Goal: Task Accomplishment & Management: Complete application form

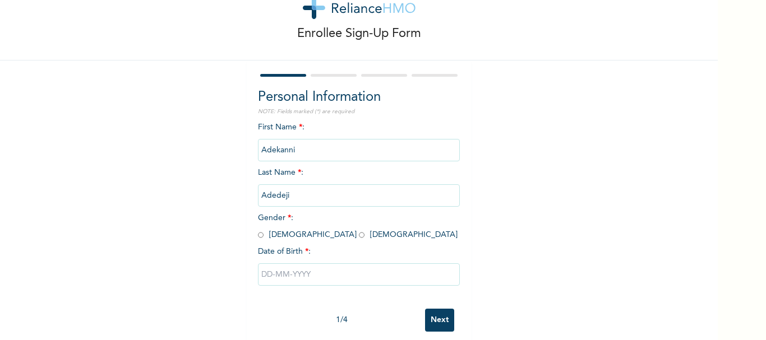
scroll to position [54, 0]
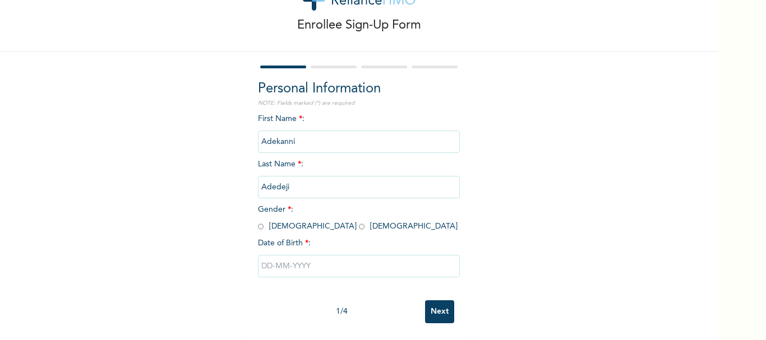
click at [328, 259] on input "text" at bounding box center [359, 266] width 202 height 22
select select "7"
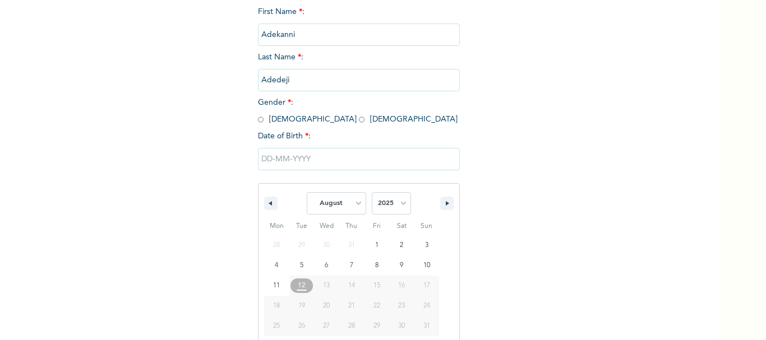
scroll to position [169, 0]
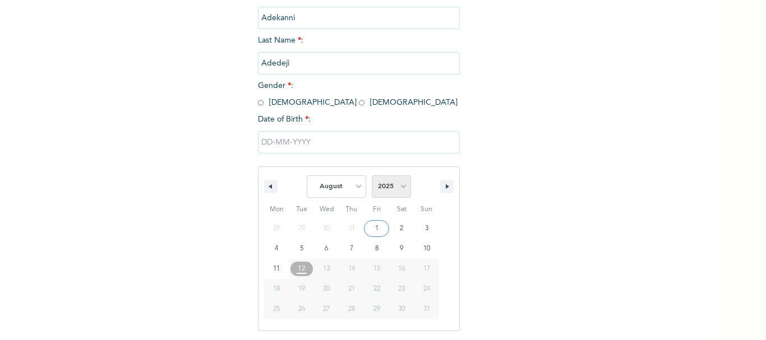
click at [398, 187] on select "2025 2024 2023 2022 2021 2020 2019 2018 2017 2016 2015 2014 2013 2012 2011 2010…" at bounding box center [391, 186] width 39 height 22
select select "1986"
click at [372, 176] on select "2025 2024 2023 2022 2021 2020 2019 2018 2017 2016 2015 2014 2013 2012 2011 2010…" at bounding box center [391, 186] width 39 height 22
click at [360, 188] on select "January February March April May June July August September October November De…" at bounding box center [336, 186] width 59 height 22
select select "9"
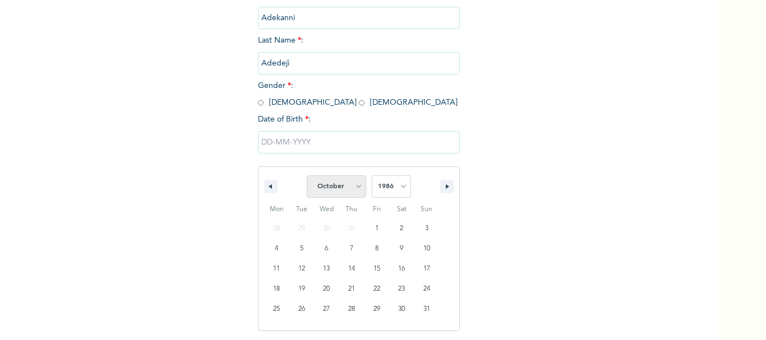
click at [307, 176] on select "January February March April May June July August September October November De…" at bounding box center [336, 186] width 59 height 22
drag, startPoint x: 273, startPoint y: 267, endPoint x: 268, endPoint y: 264, distance: 5.8
type input "[DATE]"
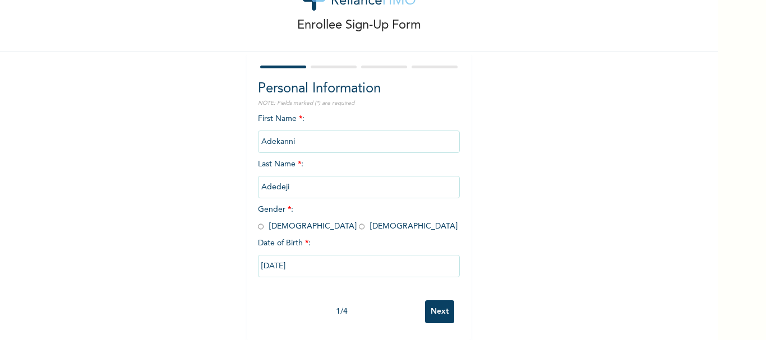
click at [432, 303] on input "Next" at bounding box center [439, 311] width 29 height 23
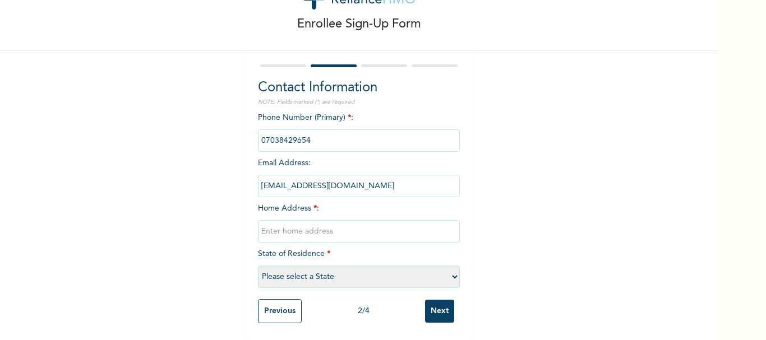
click at [322, 222] on input "text" at bounding box center [359, 231] width 202 height 22
type input "[STREET_ADDRESS]"
select select "29"
click at [430, 303] on input "Next" at bounding box center [439, 311] width 29 height 23
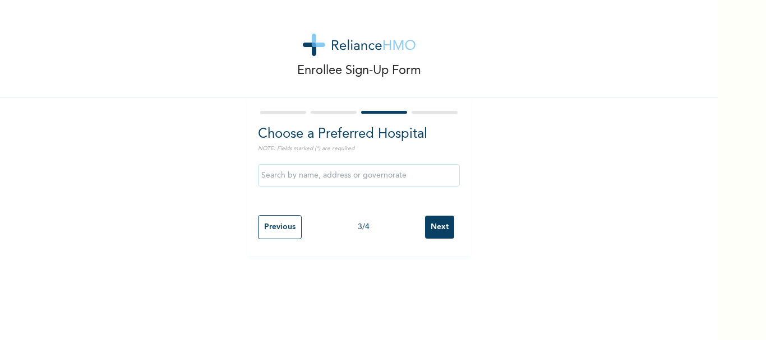
scroll to position [0, 0]
click at [357, 178] on input "text" at bounding box center [359, 175] width 202 height 22
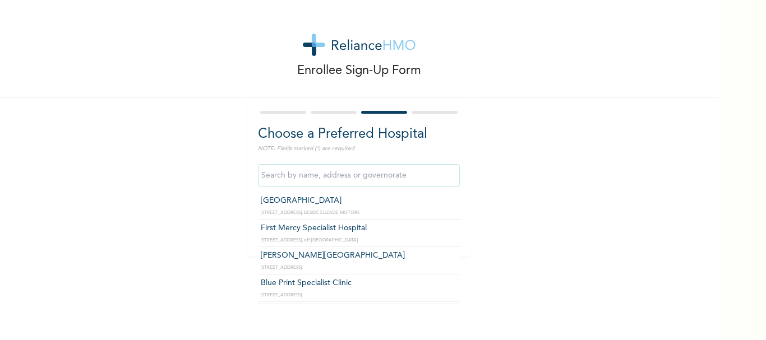
type input "[PERSON_NAME][GEOGRAPHIC_DATA]"
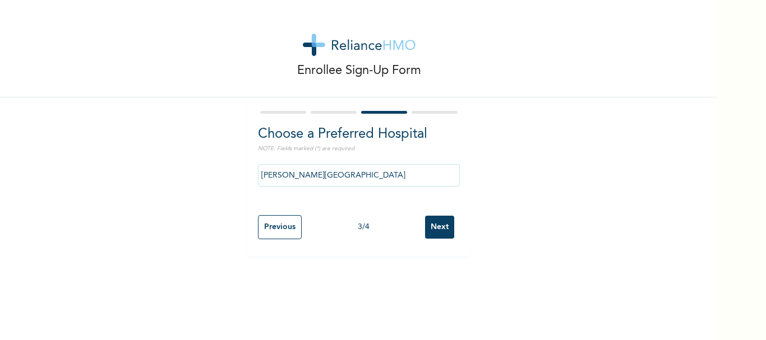
click at [431, 227] on input "Next" at bounding box center [439, 227] width 29 height 23
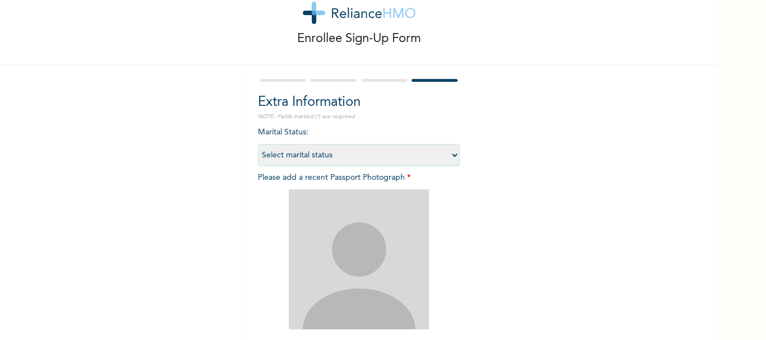
scroll to position [56, 0]
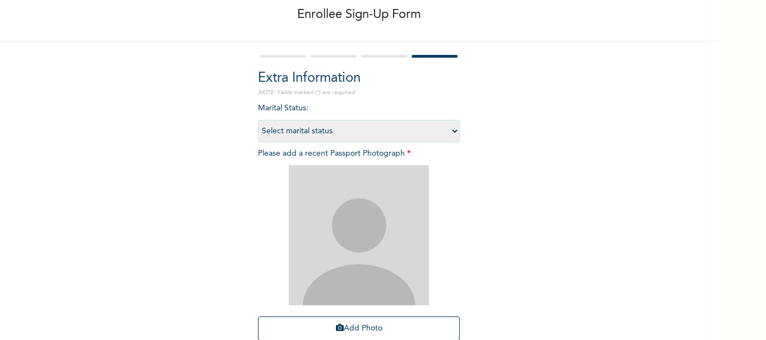
click at [451, 131] on select "Select marital status [DEMOGRAPHIC_DATA] Married [DEMOGRAPHIC_DATA] Widow/[DEMO…" at bounding box center [359, 131] width 202 height 22
select select "2"
click at [258, 120] on select "Select marital status [DEMOGRAPHIC_DATA] Married [DEMOGRAPHIC_DATA] Widow/[DEMO…" at bounding box center [359, 131] width 202 height 22
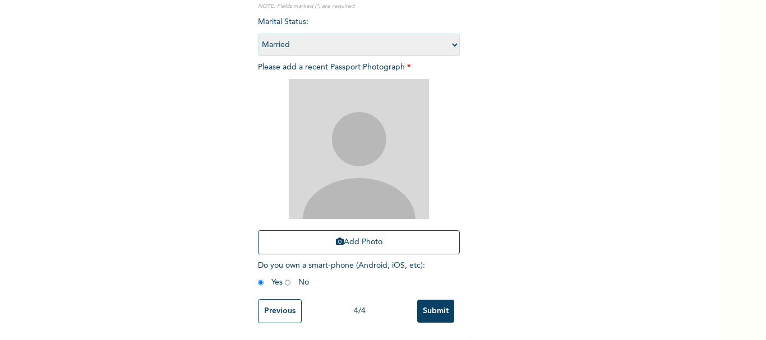
scroll to position [151, 0]
click at [350, 231] on button "Add Photo" at bounding box center [359, 242] width 202 height 24
click at [347, 232] on button "Add Photo" at bounding box center [359, 242] width 202 height 24
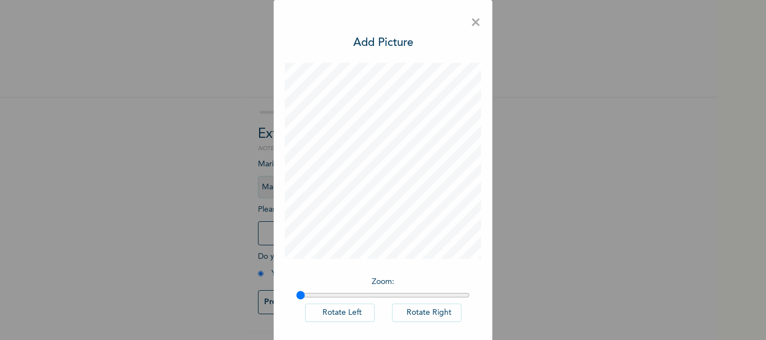
scroll to position [0, 0]
click at [474, 21] on span "×" at bounding box center [475, 23] width 11 height 24
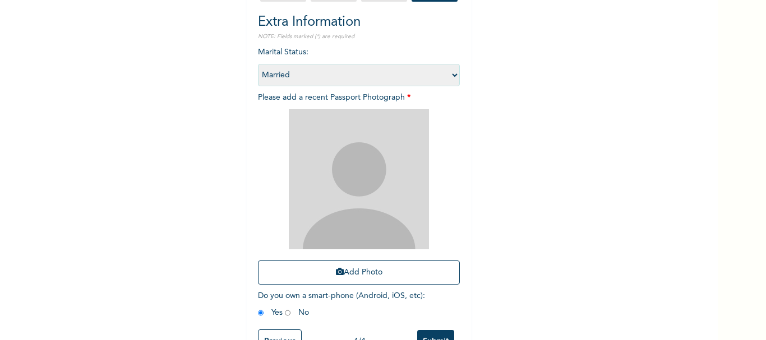
scroll to position [151, 0]
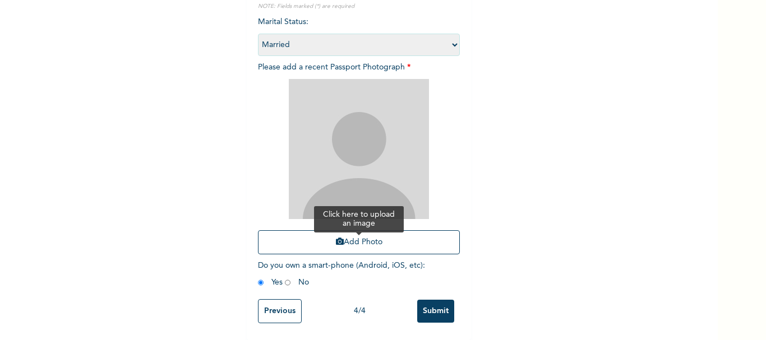
click at [353, 231] on button "Add Photo" at bounding box center [359, 242] width 202 height 24
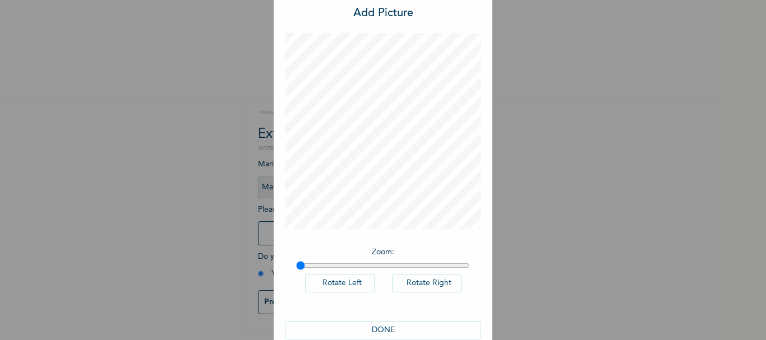
scroll to position [51, 0]
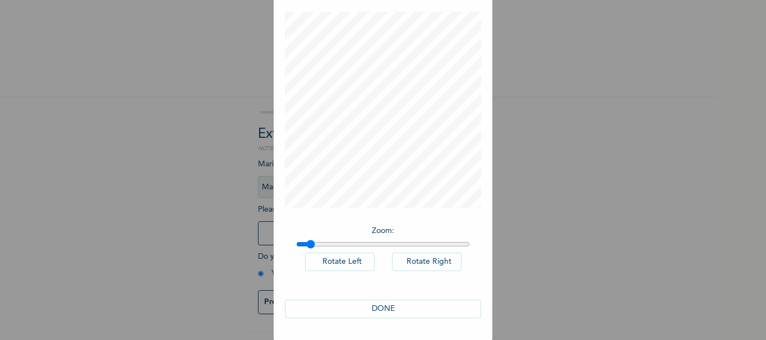
drag, startPoint x: 295, startPoint y: 243, endPoint x: 307, endPoint y: 248, distance: 12.8
type input "1.06"
click at [307, 248] on input "range" at bounding box center [383, 244] width 174 height 9
click at [377, 304] on button "DONE" at bounding box center [383, 309] width 196 height 18
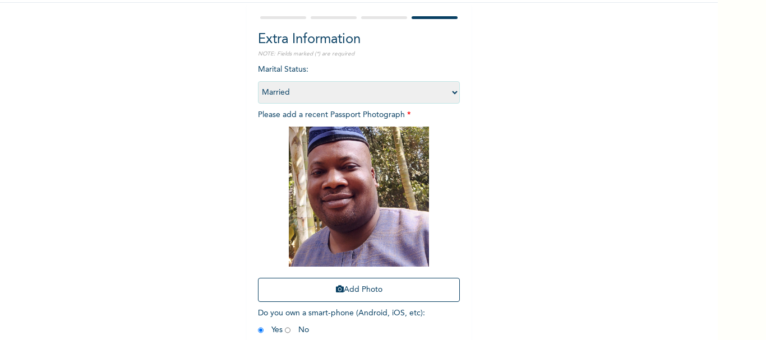
scroll to position [151, 0]
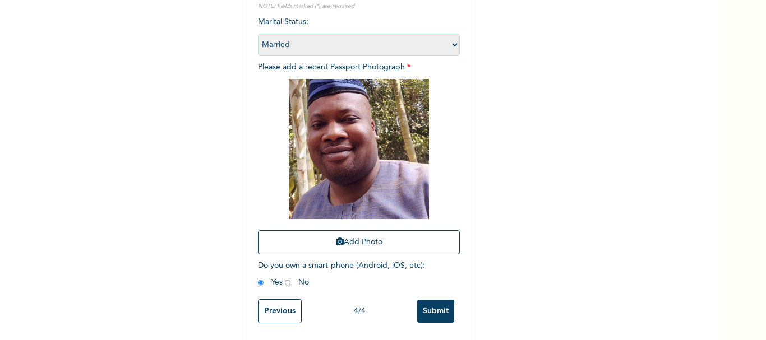
click at [432, 300] on input "Submit" at bounding box center [435, 311] width 37 height 23
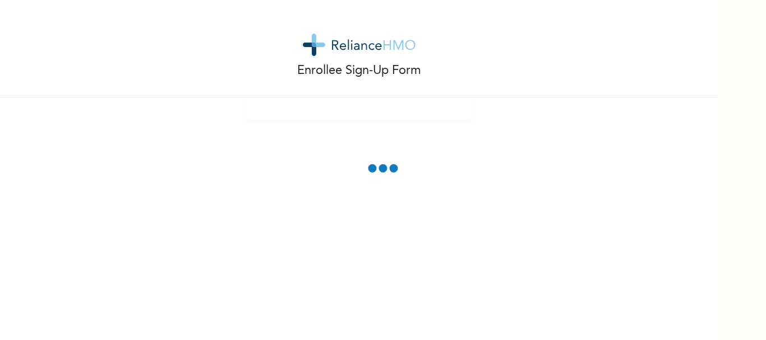
scroll to position [0, 0]
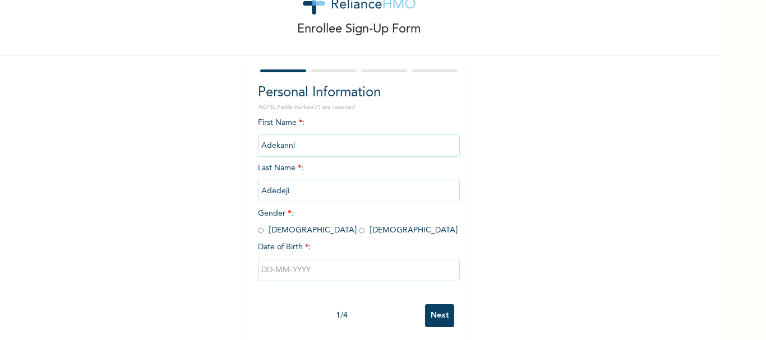
scroll to position [54, 0]
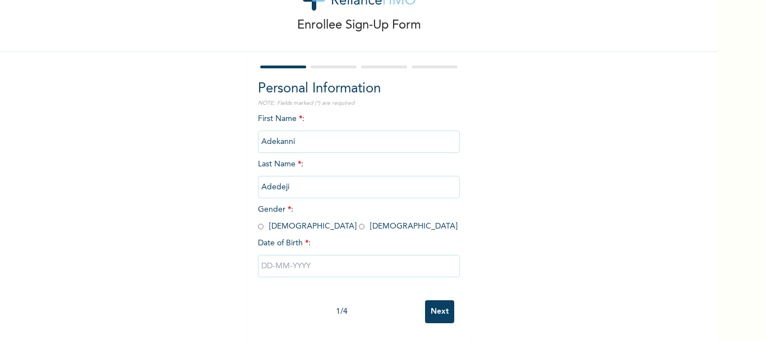
click at [258, 221] on input "radio" at bounding box center [261, 226] width 6 height 11
radio input "true"
click at [299, 257] on input "text" at bounding box center [359, 266] width 202 height 22
select select "7"
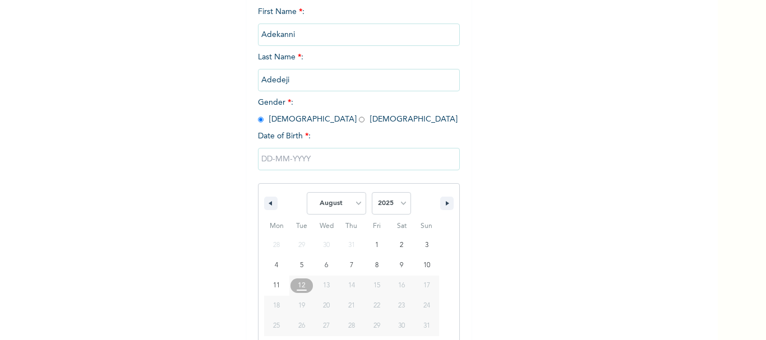
scroll to position [169, 0]
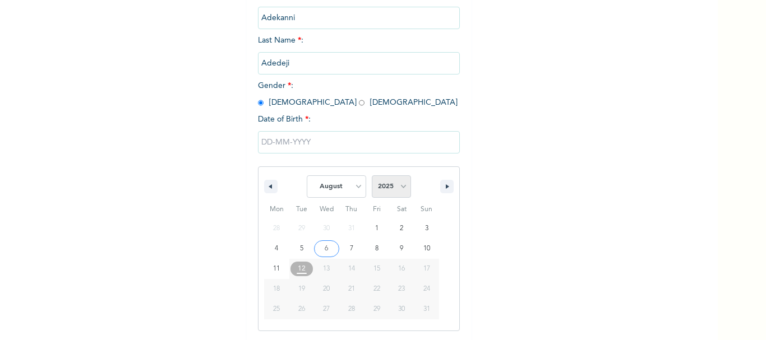
click at [398, 186] on select "2025 2024 2023 2022 2021 2020 2019 2018 2017 2016 2015 2014 2013 2012 2011 2010…" at bounding box center [391, 186] width 39 height 22
select select "1986"
click at [372, 176] on select "2025 2024 2023 2022 2021 2020 2019 2018 2017 2016 2015 2014 2013 2012 2011 2010…" at bounding box center [391, 186] width 39 height 22
click at [353, 187] on select "January February March April May June July August September October November De…" at bounding box center [336, 186] width 59 height 22
select select "9"
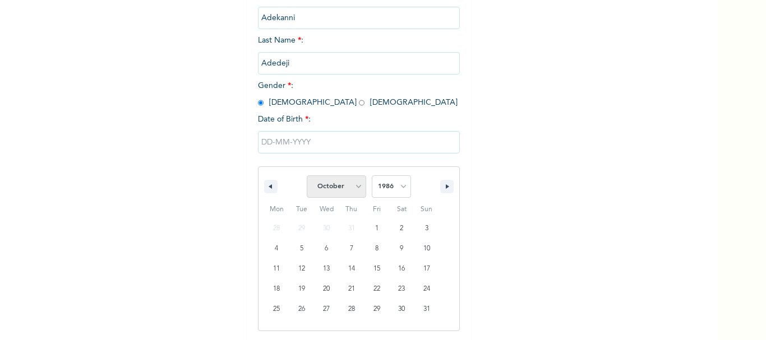
click at [307, 176] on select "January February March April May June July August September October November De…" at bounding box center [336, 186] width 59 height 22
type input "[DATE]"
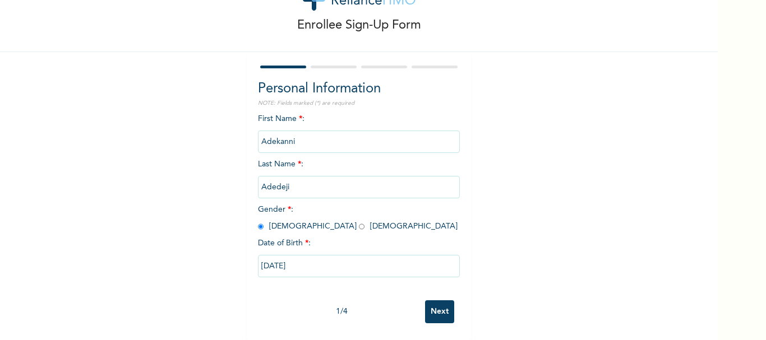
scroll to position [54, 0]
click at [433, 301] on input "Next" at bounding box center [439, 311] width 29 height 23
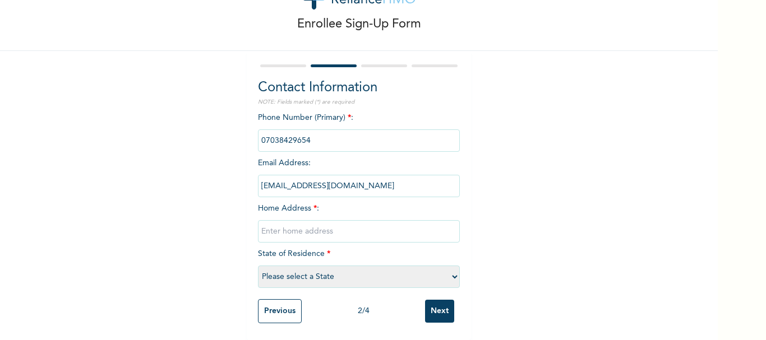
click at [395, 227] on input "text" at bounding box center [359, 231] width 202 height 22
type input "[STREET_ADDRESS]"
select select "29"
click at [427, 303] on input "Next" at bounding box center [439, 311] width 29 height 23
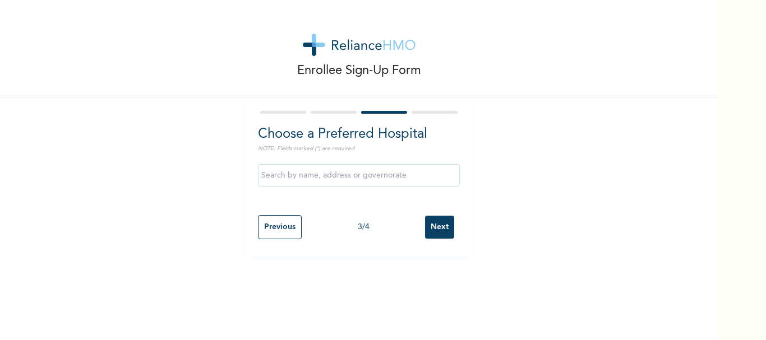
scroll to position [0, 0]
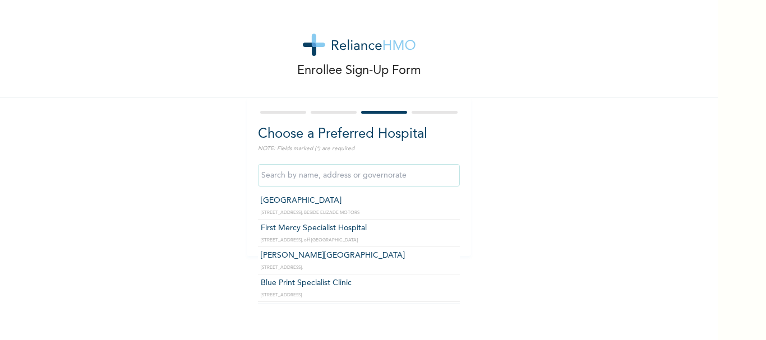
click at [363, 175] on input "text" at bounding box center [359, 175] width 202 height 22
type input "[PERSON_NAME][GEOGRAPHIC_DATA]"
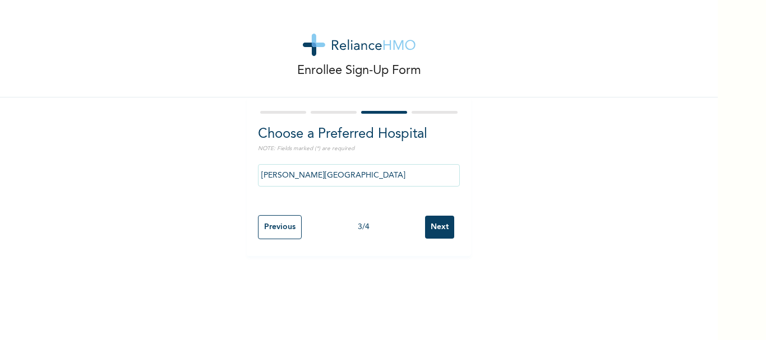
click at [428, 225] on input "Next" at bounding box center [439, 227] width 29 height 23
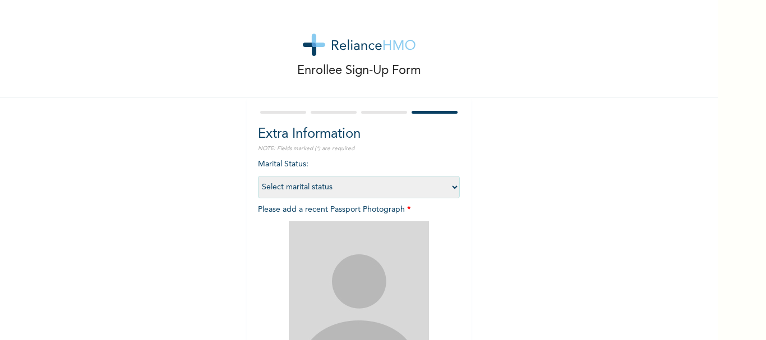
click at [449, 186] on select "Select marital status [DEMOGRAPHIC_DATA] Married [DEMOGRAPHIC_DATA] Widow/[DEMO…" at bounding box center [359, 187] width 202 height 22
select select "2"
click at [258, 176] on select "Select marital status [DEMOGRAPHIC_DATA] Married [DEMOGRAPHIC_DATA] Widow/[DEMO…" at bounding box center [359, 187] width 202 height 22
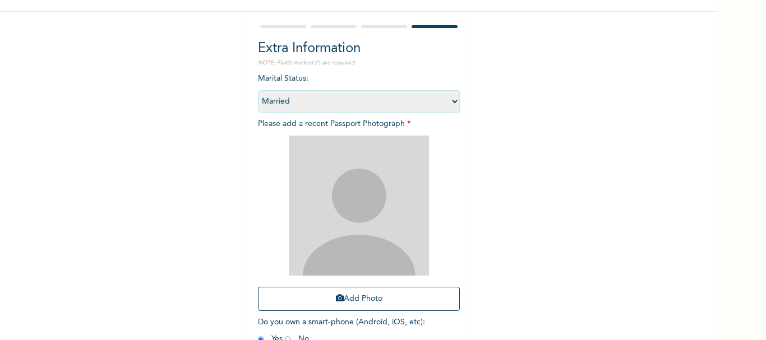
scroll to position [151, 0]
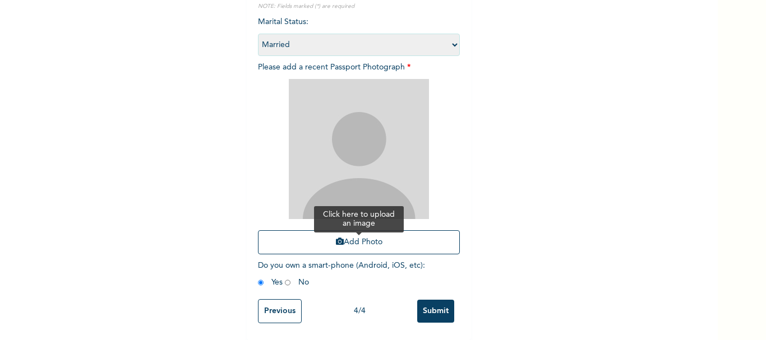
click at [350, 230] on button "Add Photo" at bounding box center [359, 242] width 202 height 24
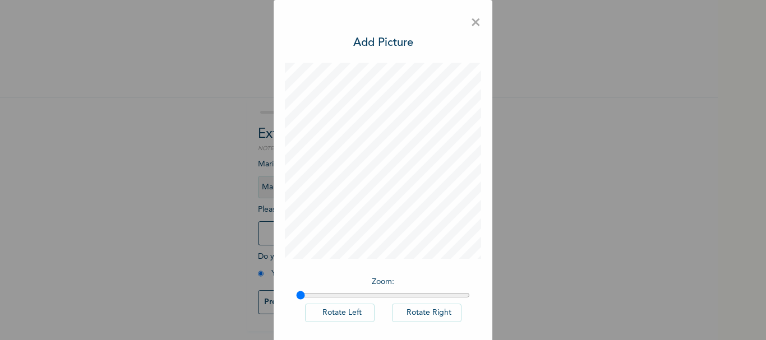
scroll to position [51, 0]
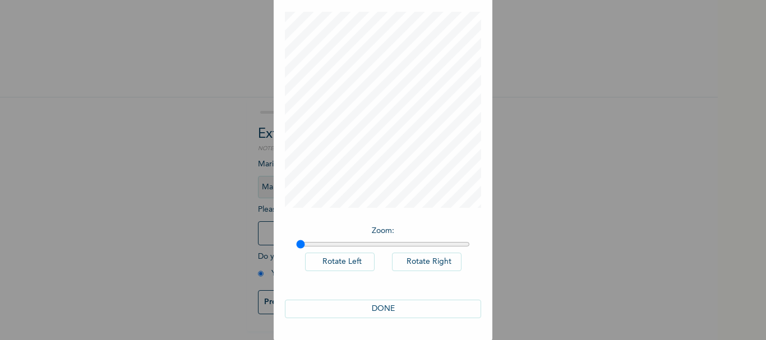
click at [382, 302] on button "DONE" at bounding box center [383, 309] width 196 height 18
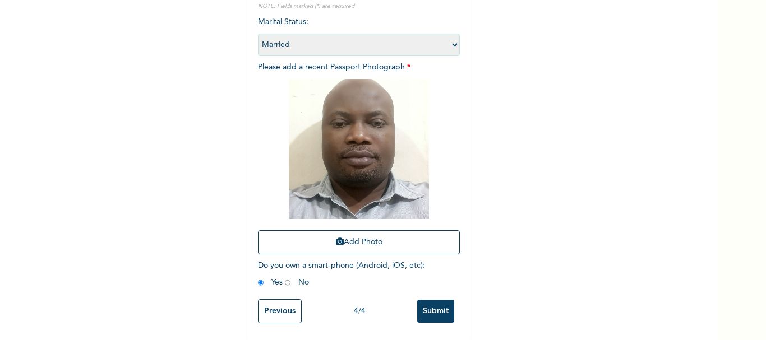
scroll to position [151, 0]
click at [258, 277] on input "radio" at bounding box center [261, 282] width 6 height 11
click at [428, 300] on input "Submit" at bounding box center [435, 311] width 37 height 23
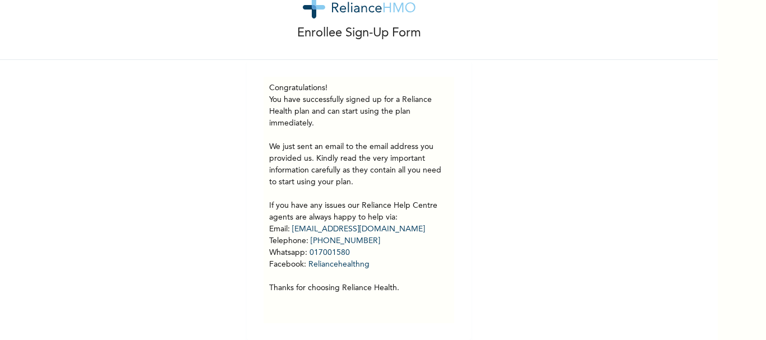
scroll to position [0, 0]
